Goal: Browse casually

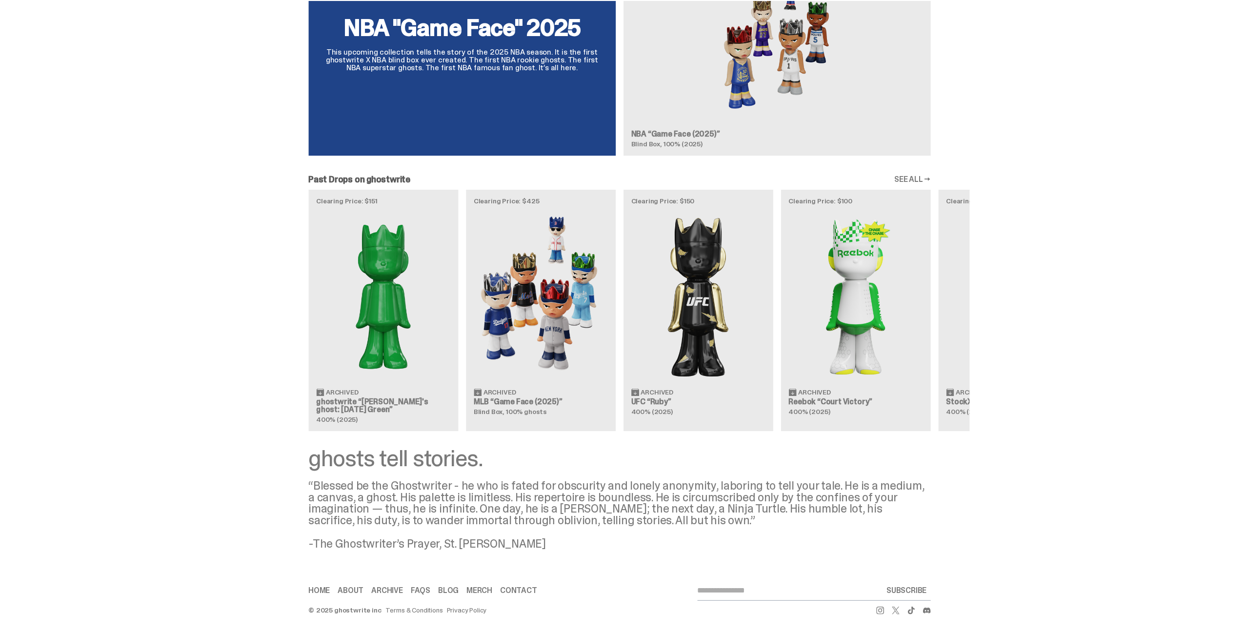
scroll to position [966, 0]
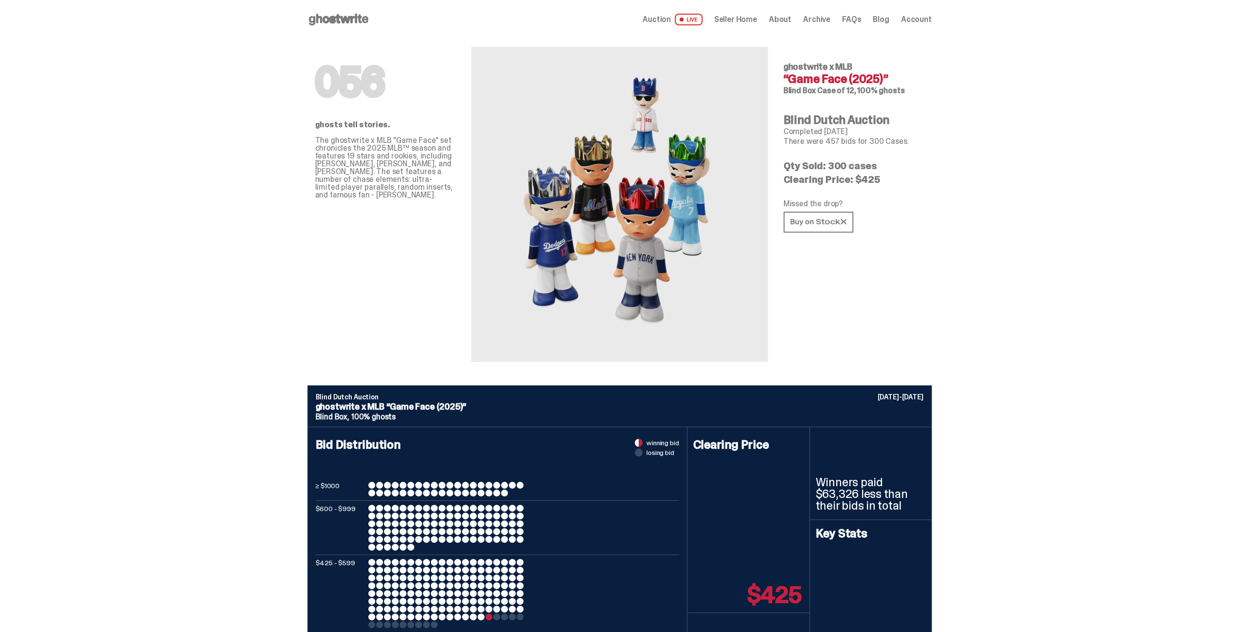
click at [353, 18] on use at bounding box center [339, 20] width 60 height 12
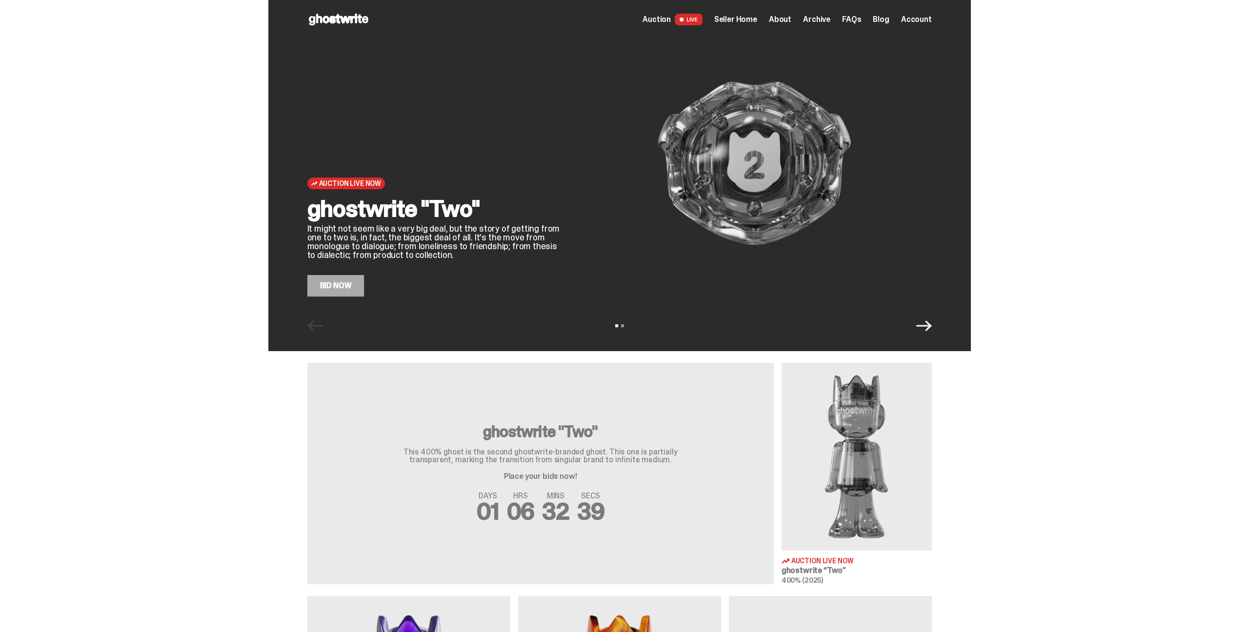
click at [926, 323] on icon "Next" at bounding box center [924, 326] width 16 height 16
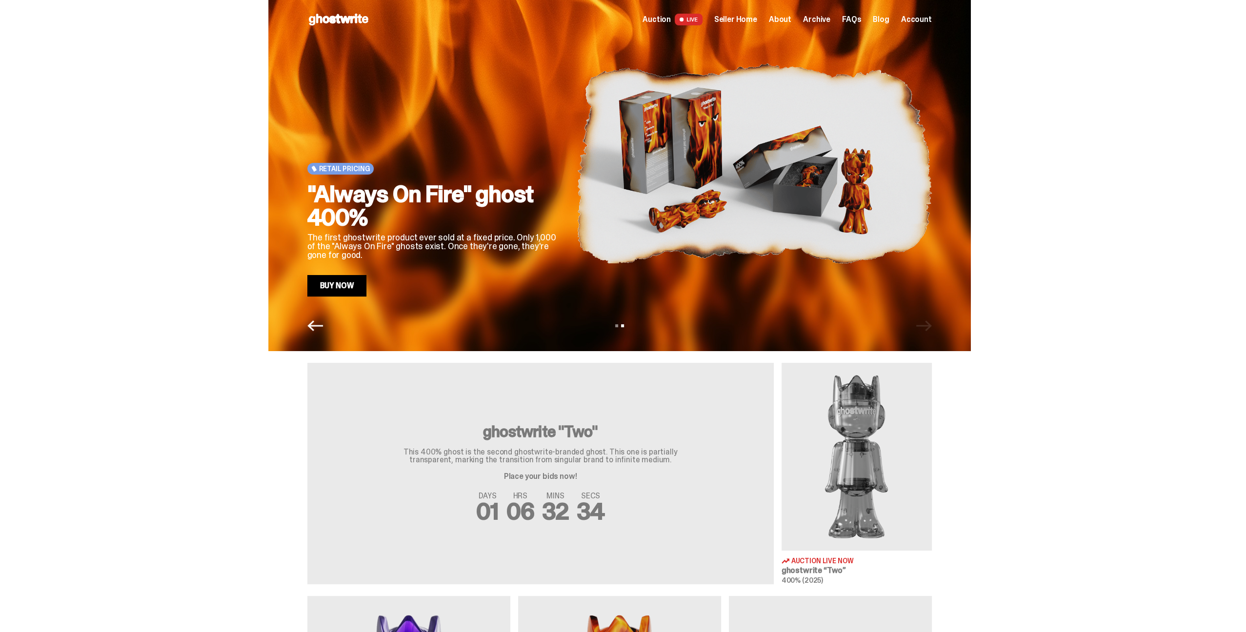
click at [321, 322] on icon "Previous" at bounding box center [315, 326] width 16 height 16
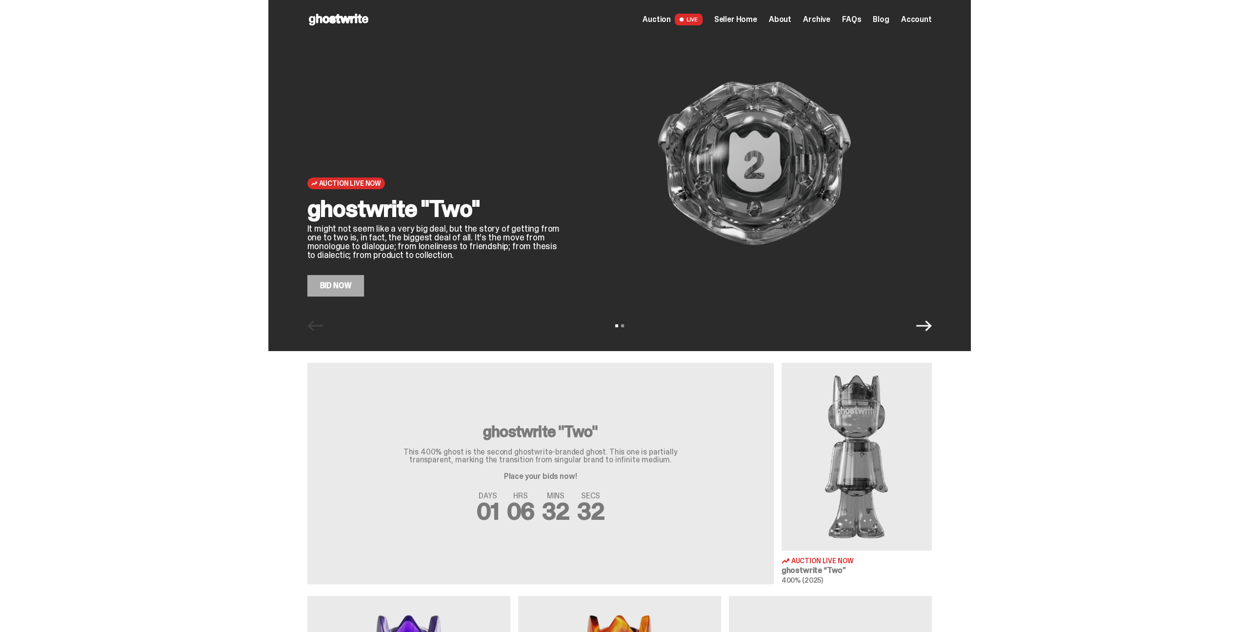
click at [927, 328] on icon "Next" at bounding box center [924, 326] width 16 height 16
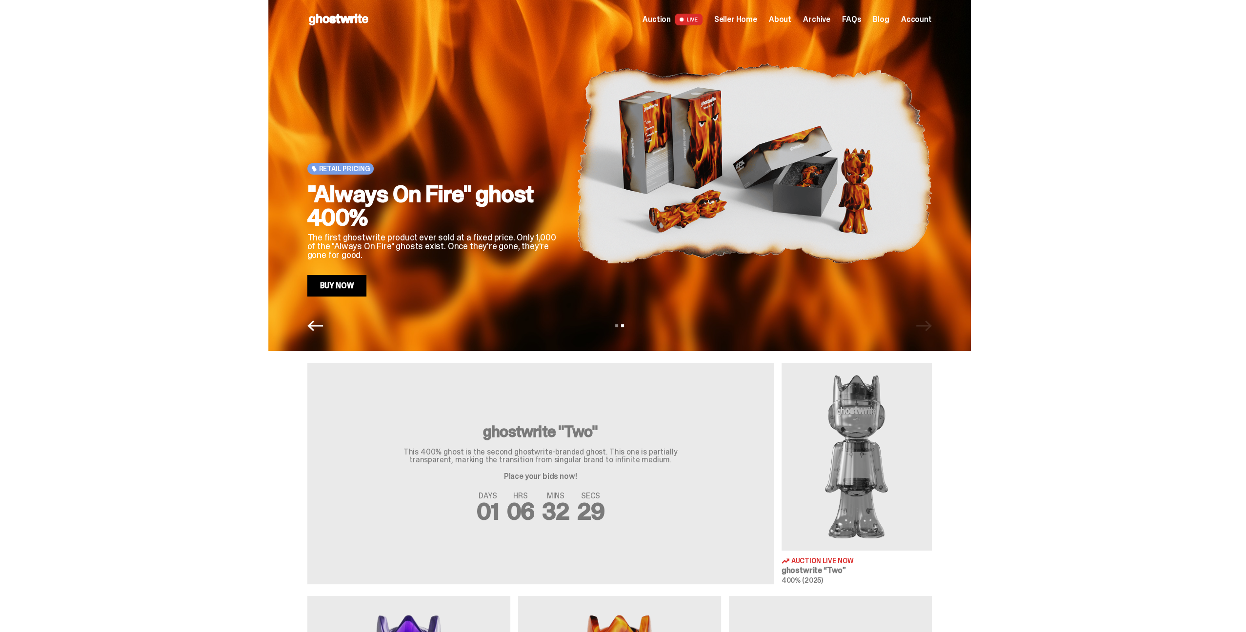
click at [304, 325] on div "View slide 1 View slide 2" at bounding box center [619, 326] width 702 height 16
click at [321, 324] on icon "Previous" at bounding box center [315, 326] width 16 height 16
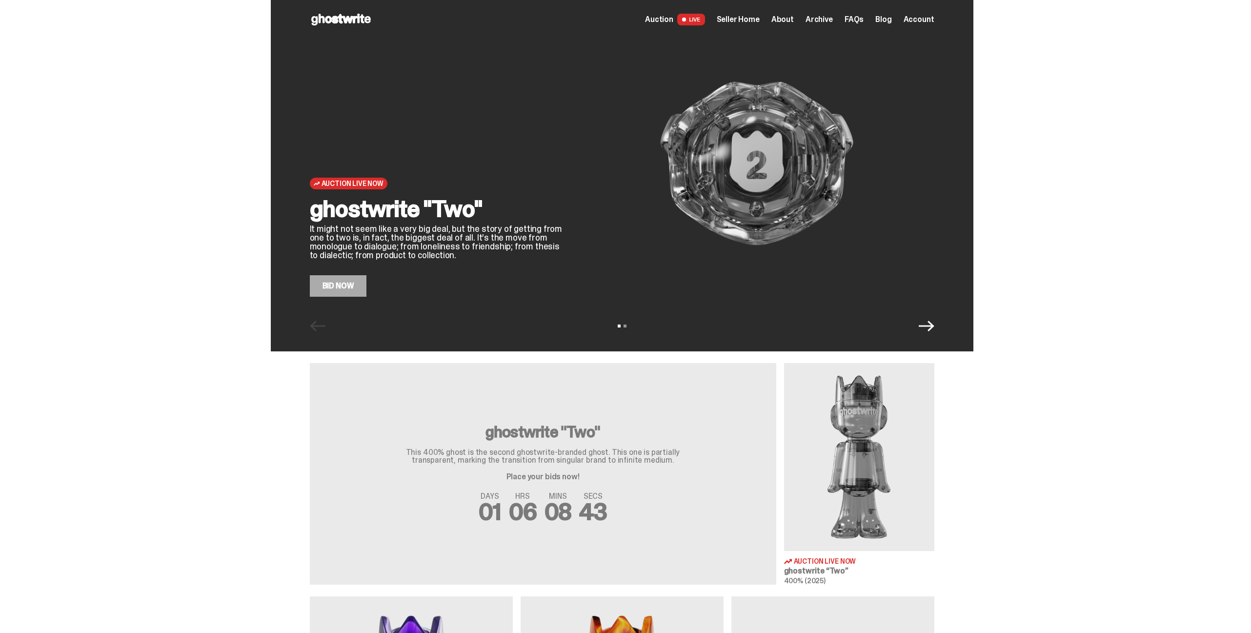
scroll to position [965, 0]
